Goal: Navigation & Orientation: Find specific page/section

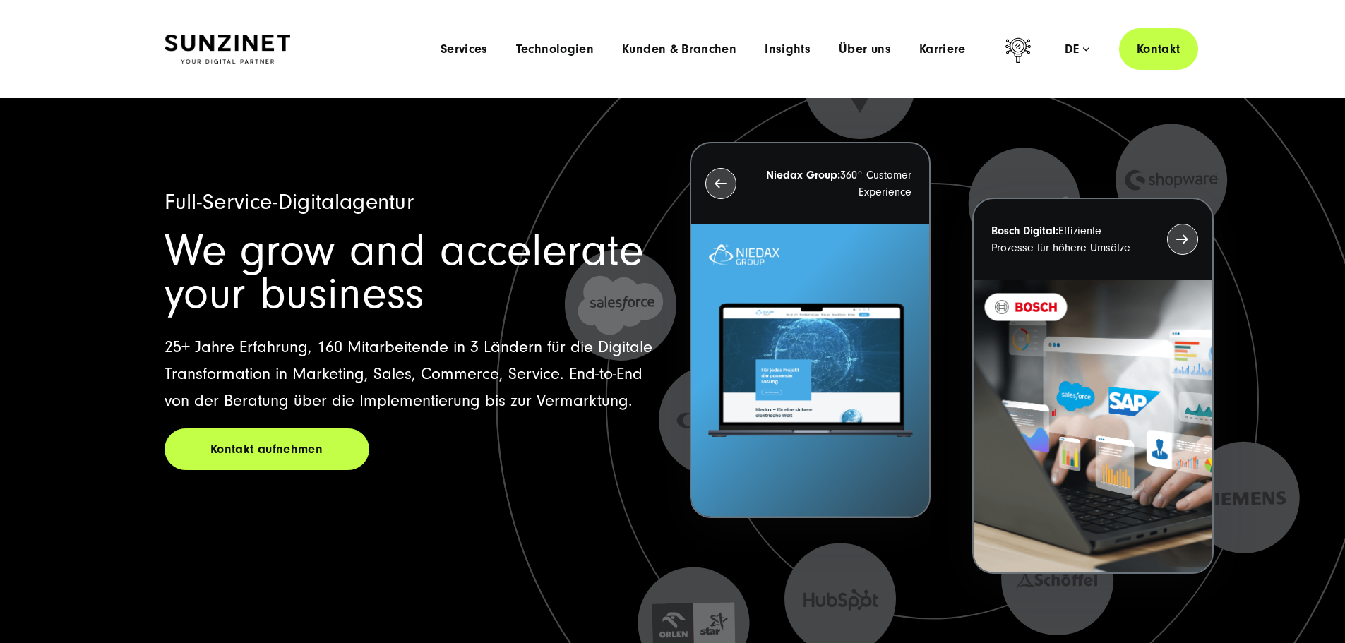
click at [925, 40] on div "Menu Services Menu Full Service Digitalagentur Wir lösen komplexe Herausforderu…" at bounding box center [812, 49] width 772 height 42
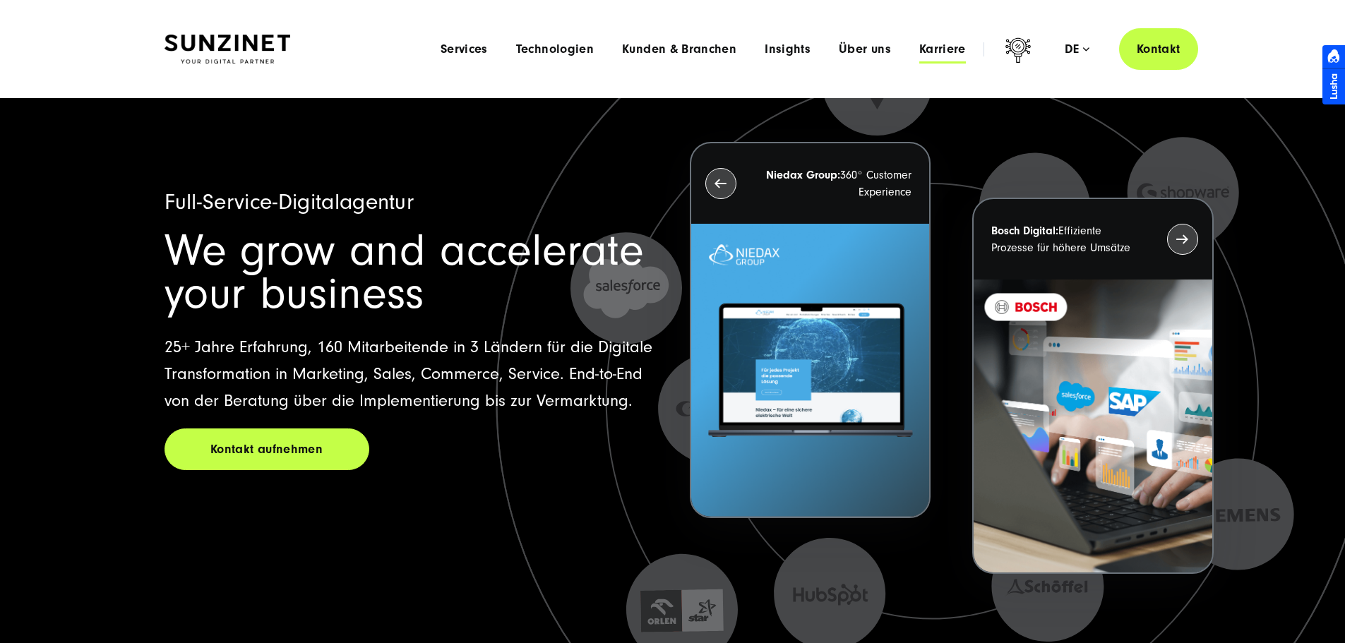
click at [926, 54] on span "Karriere" at bounding box center [942, 49] width 47 height 14
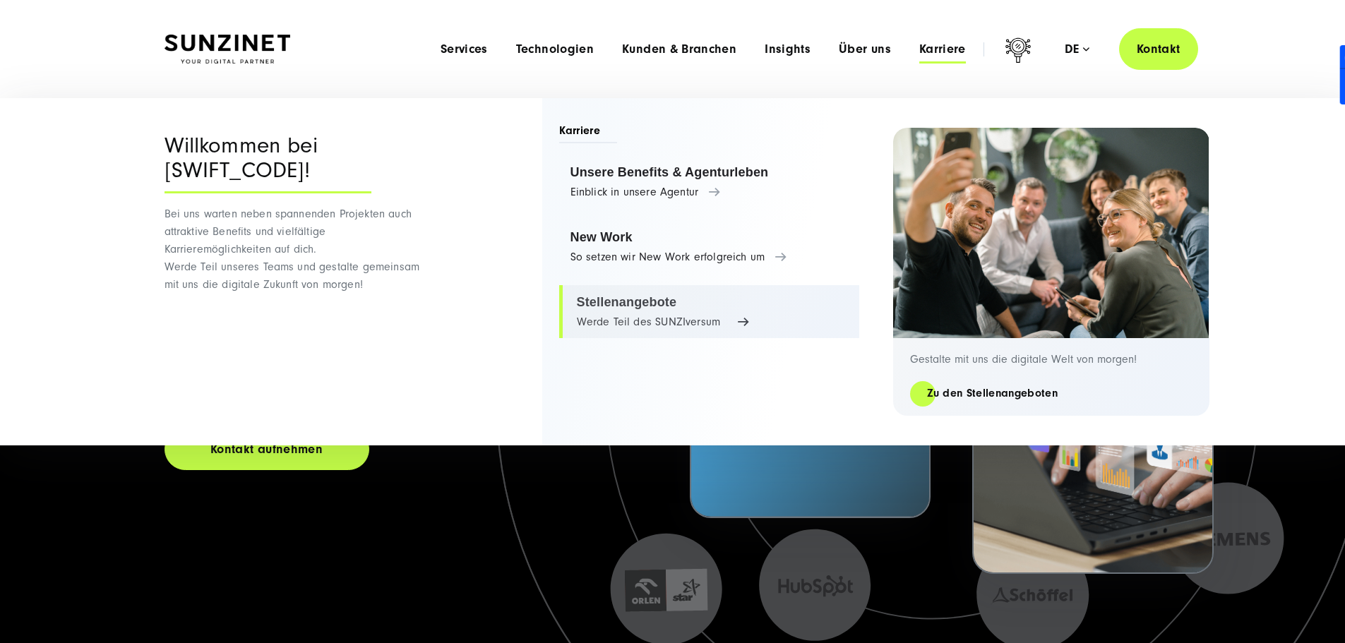
click at [636, 316] on link "Stellenangebote Werde Teil des SUNZIversum" at bounding box center [709, 312] width 300 height 54
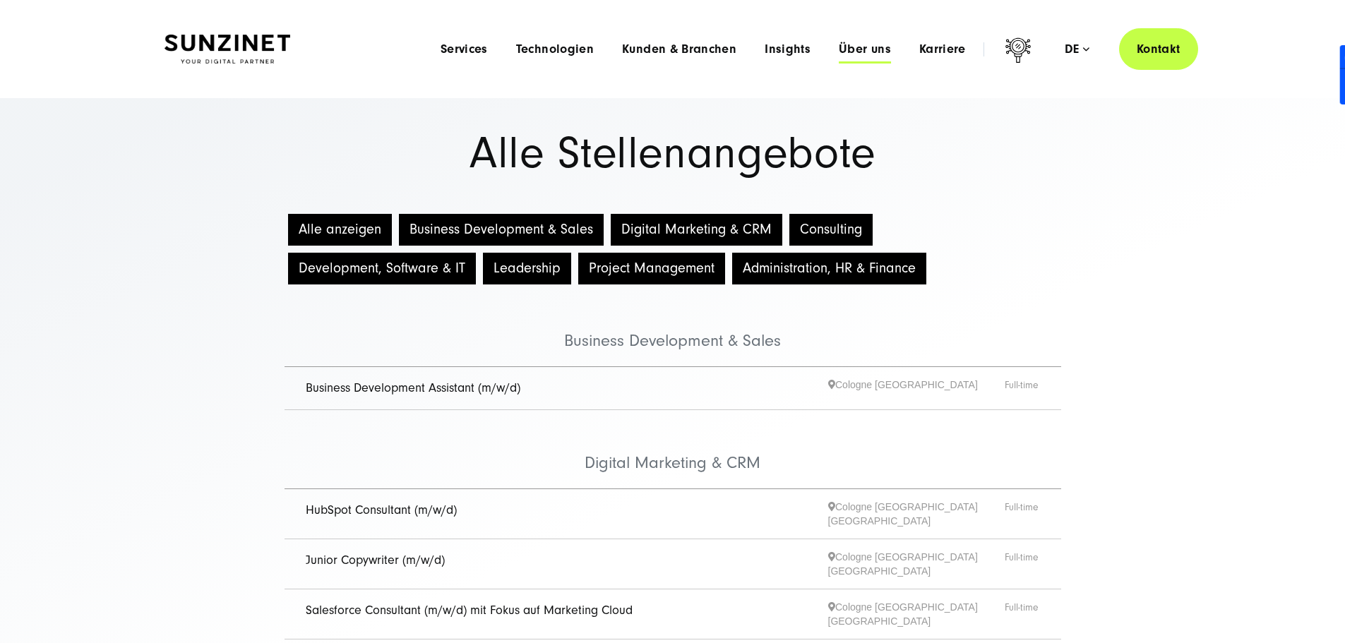
click at [839, 45] on span "Über uns" at bounding box center [865, 49] width 52 height 14
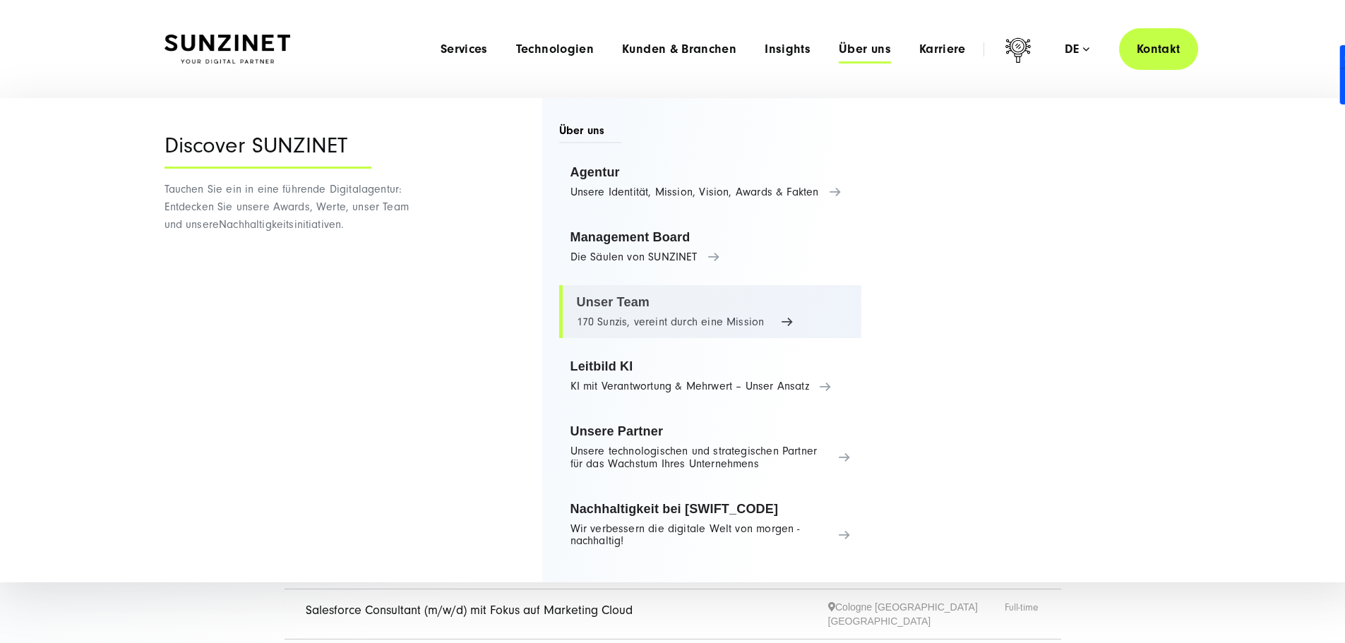
click at [635, 309] on link "Unser Team 170 Sunzis, vereint durch eine Mission" at bounding box center [710, 312] width 303 height 54
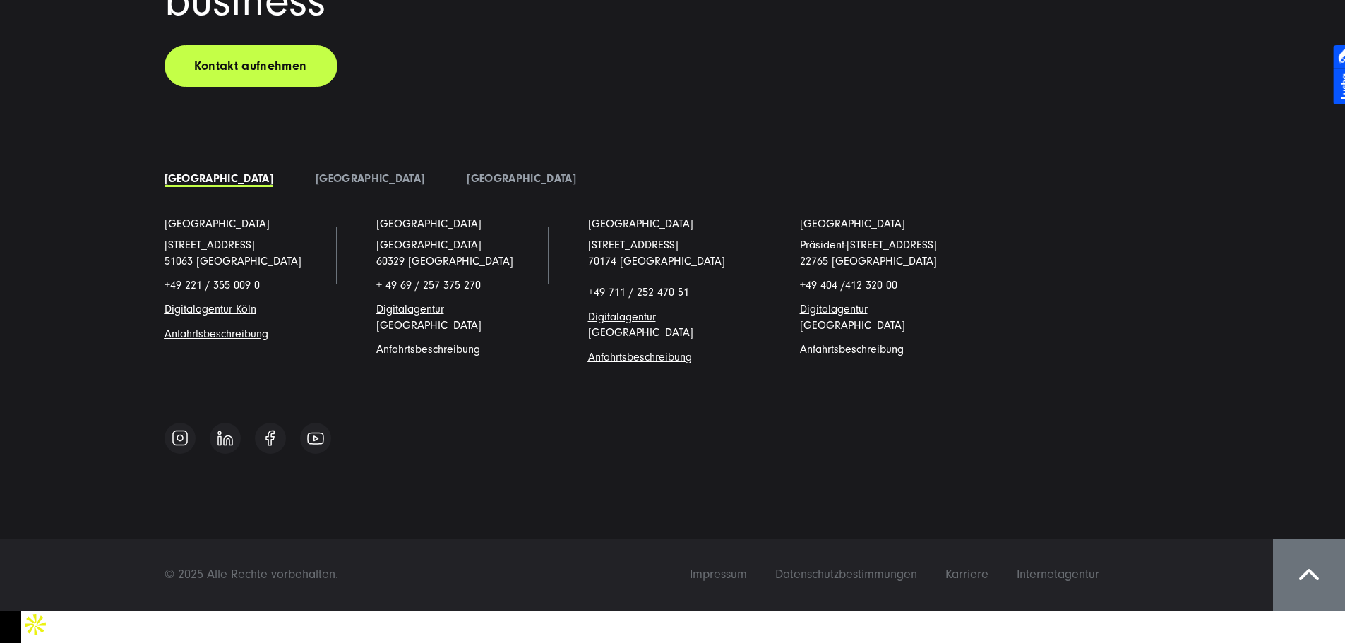
scroll to position [15955, 0]
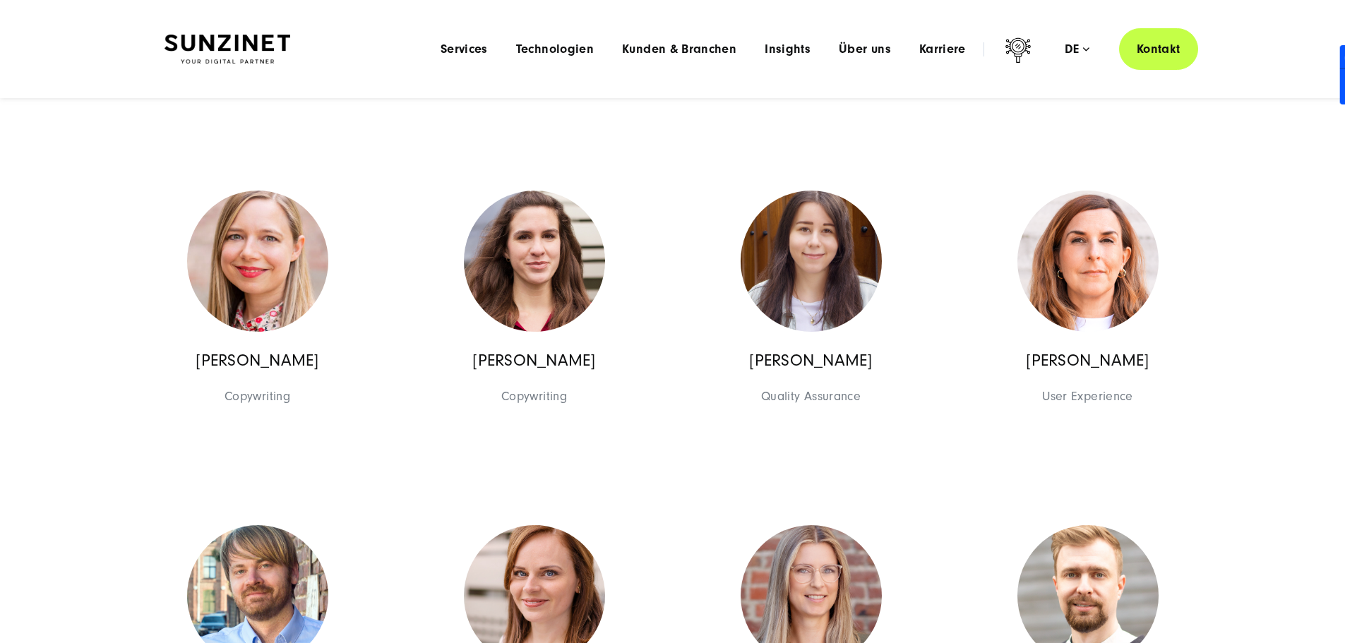
drag, startPoint x: 181, startPoint y: 409, endPoint x: 180, endPoint y: 281, distance: 128.5
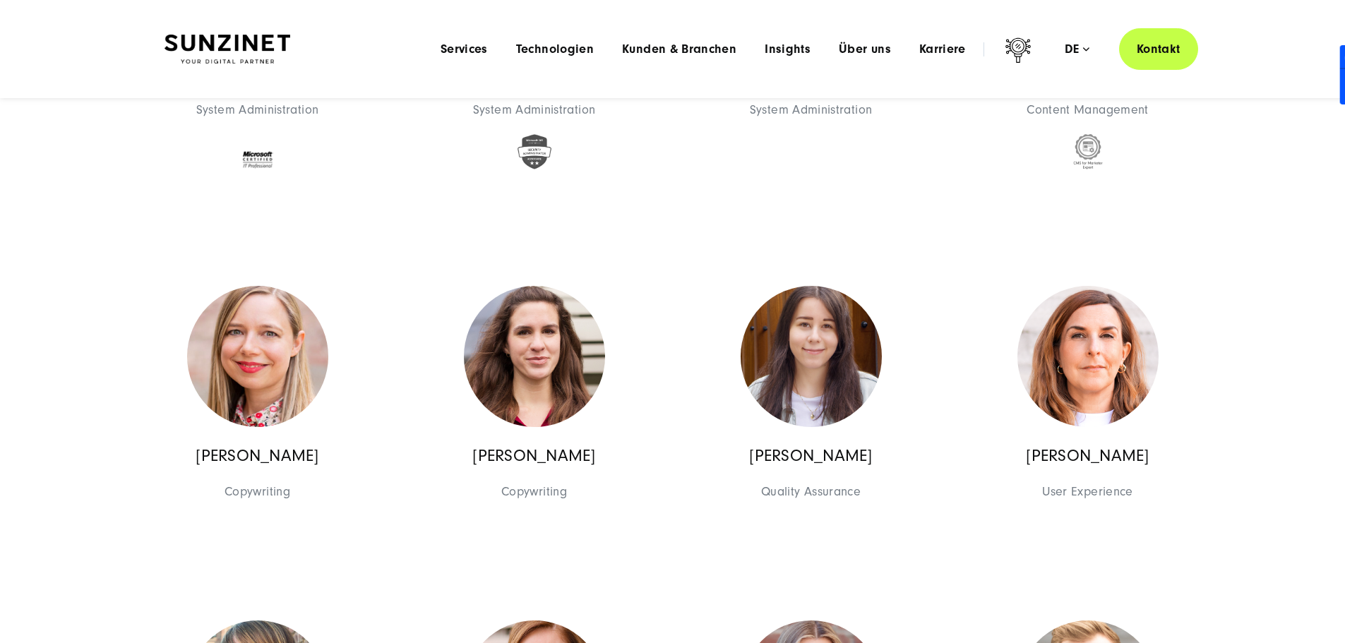
drag, startPoint x: 145, startPoint y: 455, endPoint x: 134, endPoint y: 436, distance: 22.2
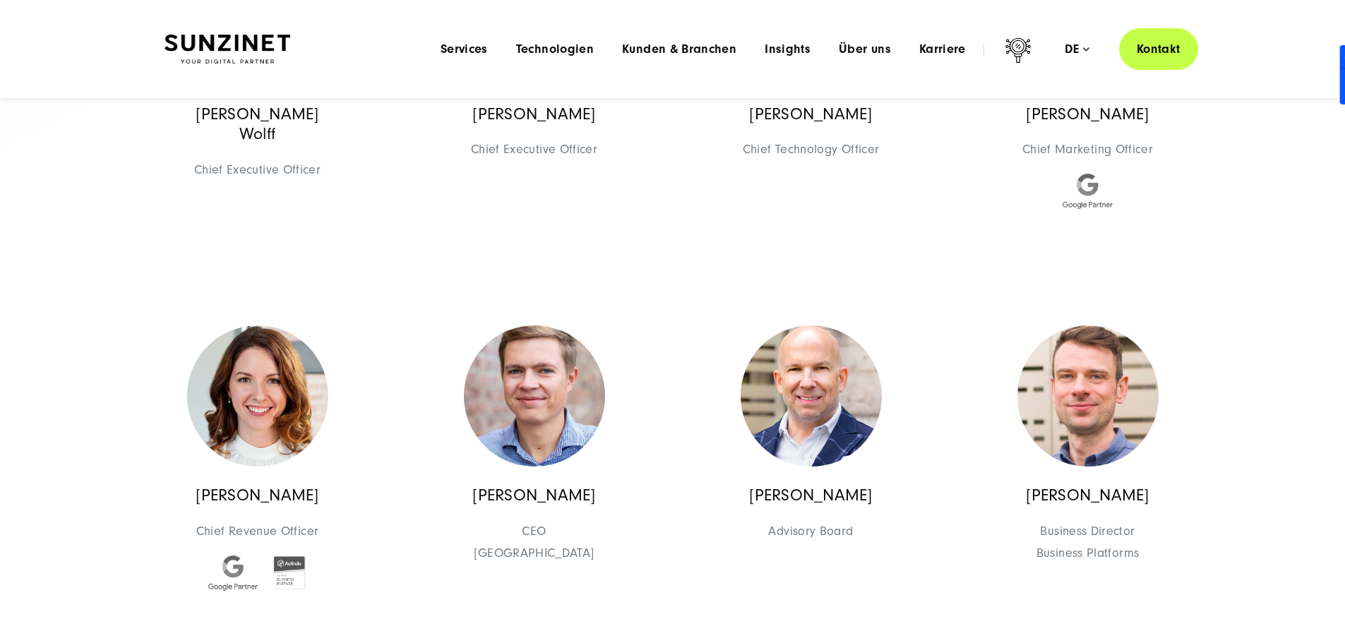
scroll to position [0, 0]
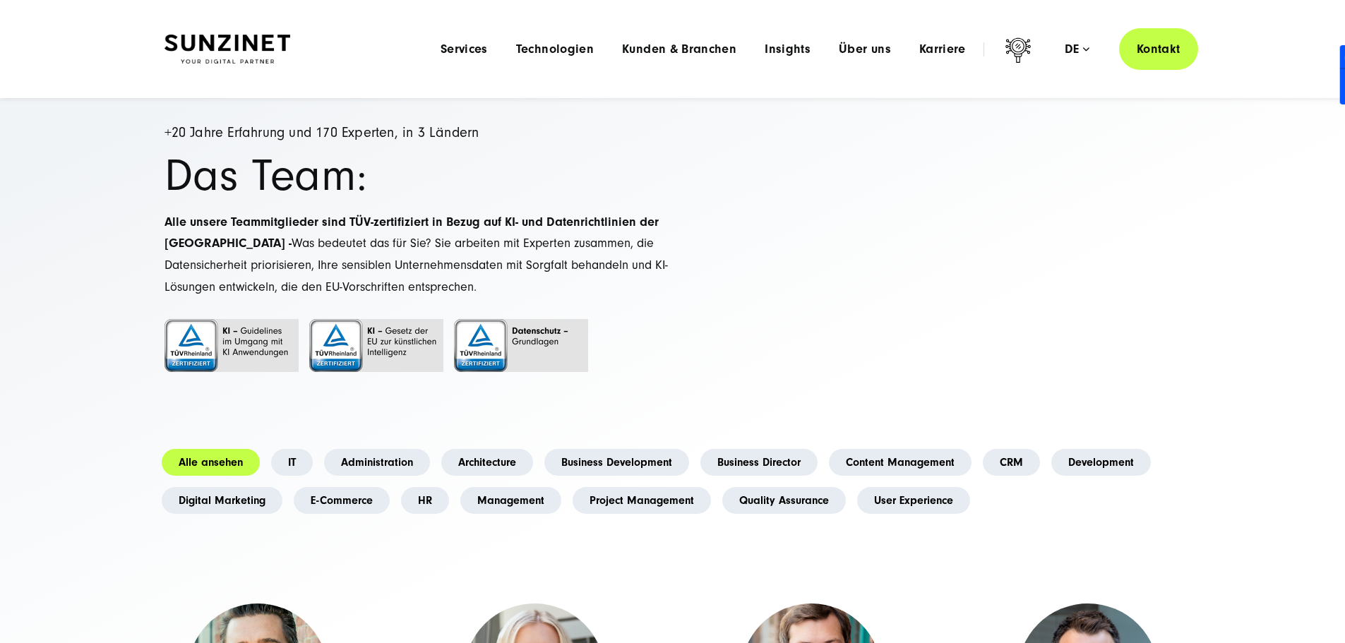
drag, startPoint x: 148, startPoint y: 394, endPoint x: 44, endPoint y: 104, distance: 307.5
click at [290, 28] on div at bounding box center [227, 49] width 126 height 42
click at [251, 61] on img at bounding box center [227, 50] width 126 height 30
